Goal: Share content: Share content

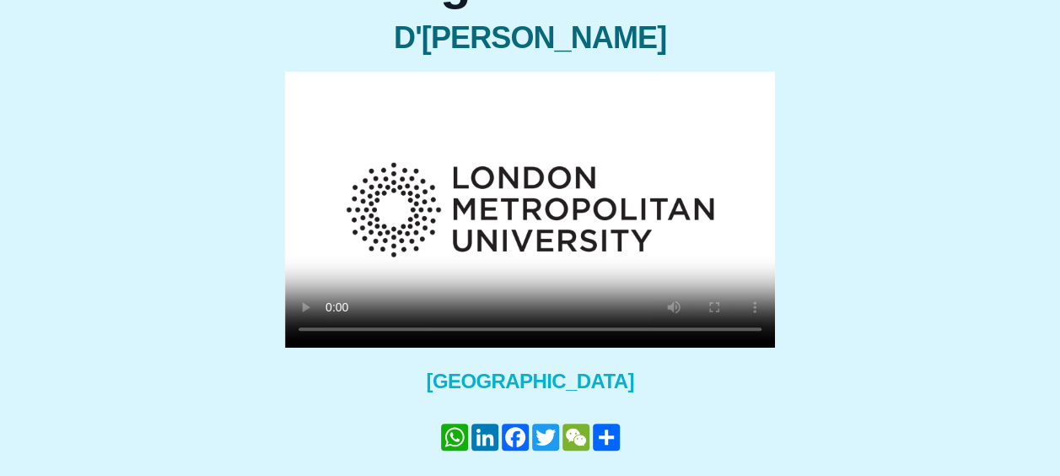
scroll to position [183, 0]
click at [521, 185] on video at bounding box center [530, 209] width 490 height 276
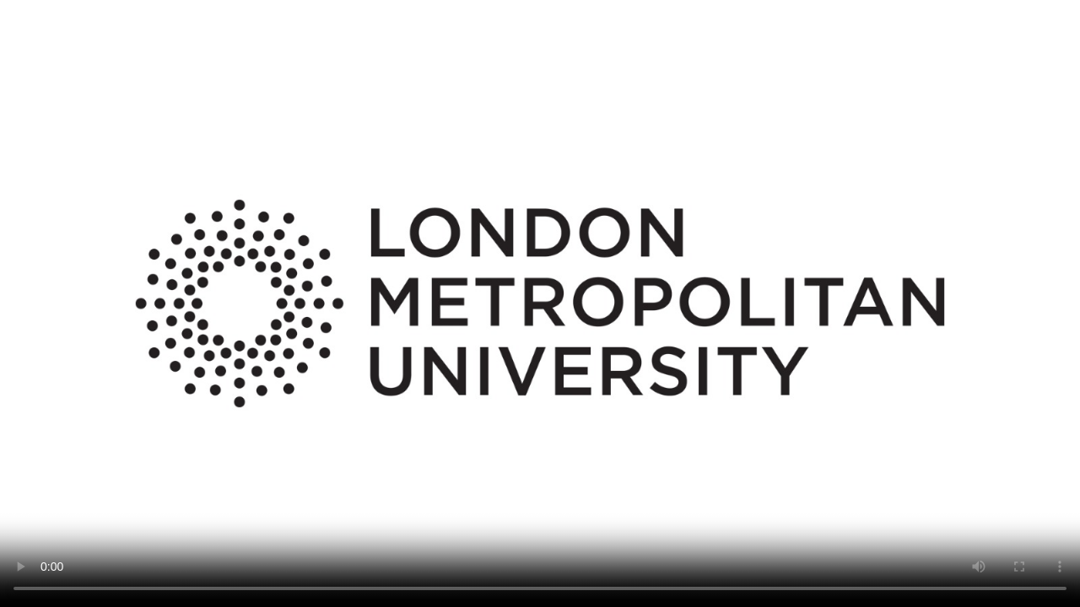
click at [688, 251] on video at bounding box center [540, 303] width 1080 height 607
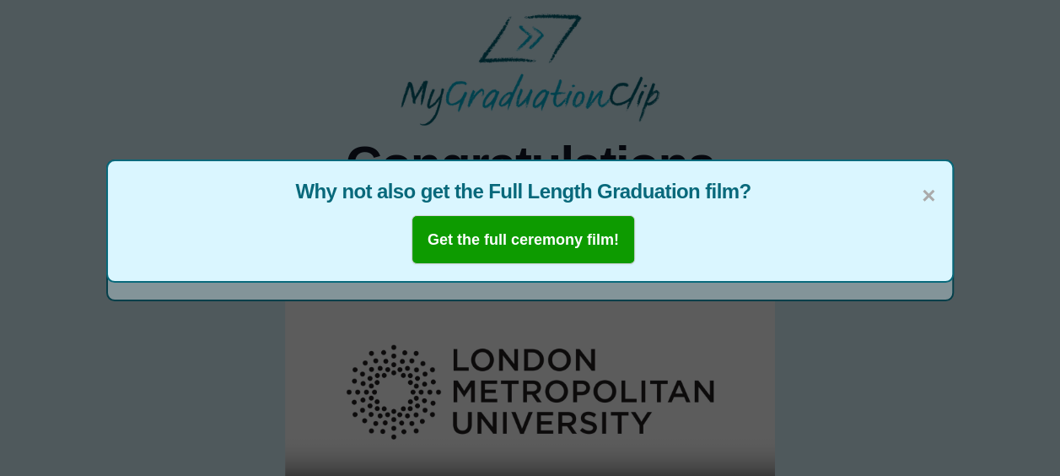
click at [918, 196] on span "Why not also get the Full Length Graduation film?" at bounding box center [530, 191] width 811 height 27
click at [925, 196] on span "×" at bounding box center [928, 195] width 13 height 35
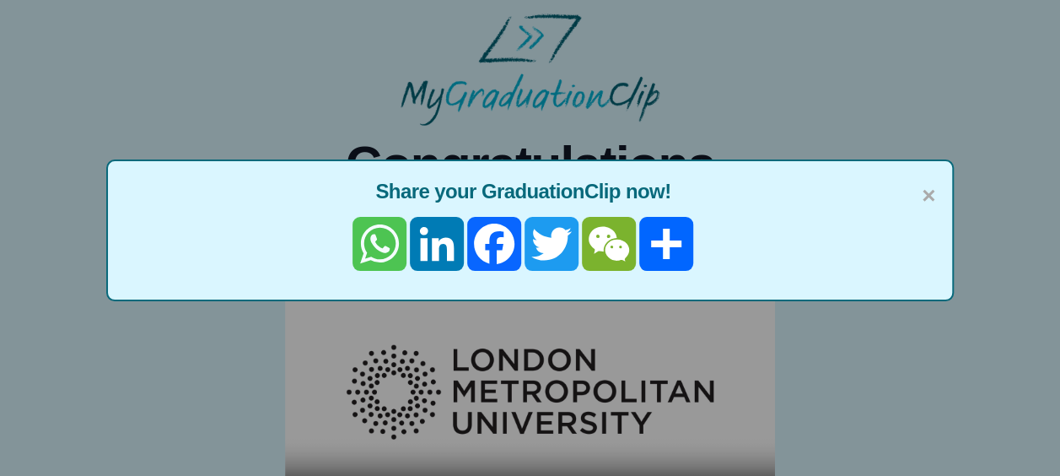
click at [396, 241] on link "WhatsApp" at bounding box center [379, 244] width 57 height 54
click at [967, 78] on div "× Share your GraduationClip now! WhatsApp LinkedIn Facebook Twitter WeChat Share" at bounding box center [530, 238] width 1060 height 476
click at [963, 89] on div "× Share your GraduationClip now! WhatsApp LinkedIn Facebook Twitter WeChat Share" at bounding box center [530, 238] width 1060 height 476
click at [926, 188] on span "×" at bounding box center [928, 195] width 13 height 35
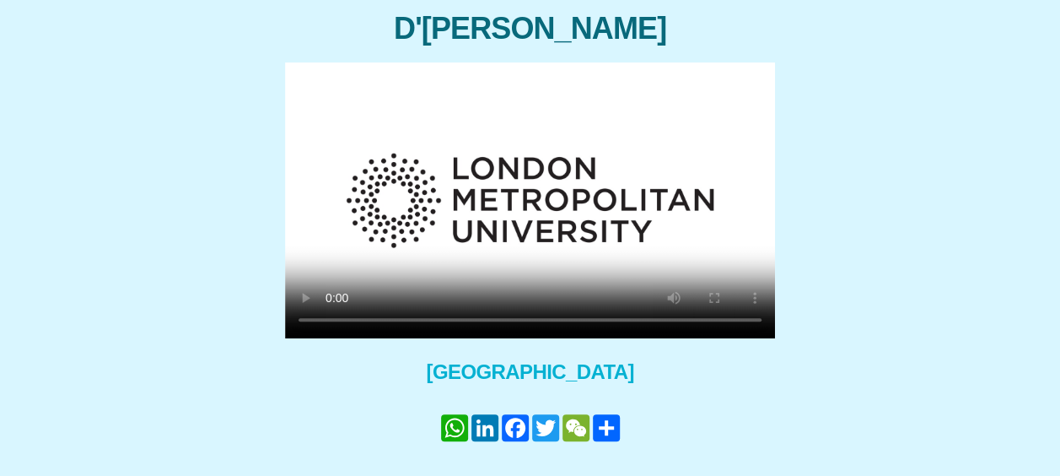
scroll to position [194, 0]
